Goal: Find specific page/section: Find specific page/section

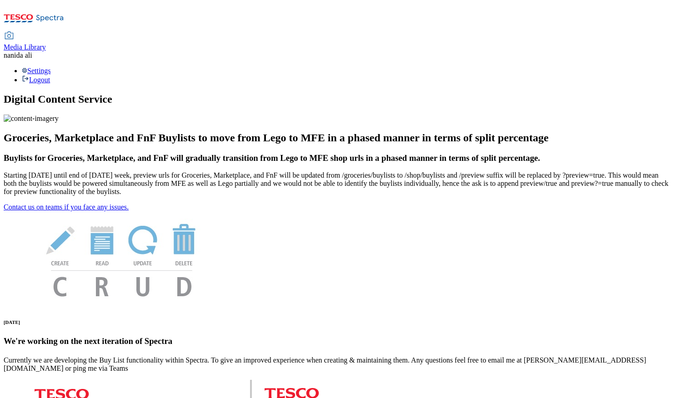
click at [46, 43] on span "Media Library" at bounding box center [25, 47] width 42 height 8
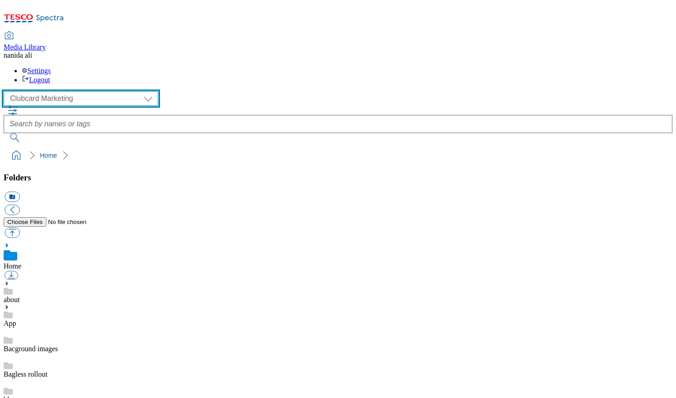
select select "flare-homepage"
